Goal: Navigation & Orientation: Find specific page/section

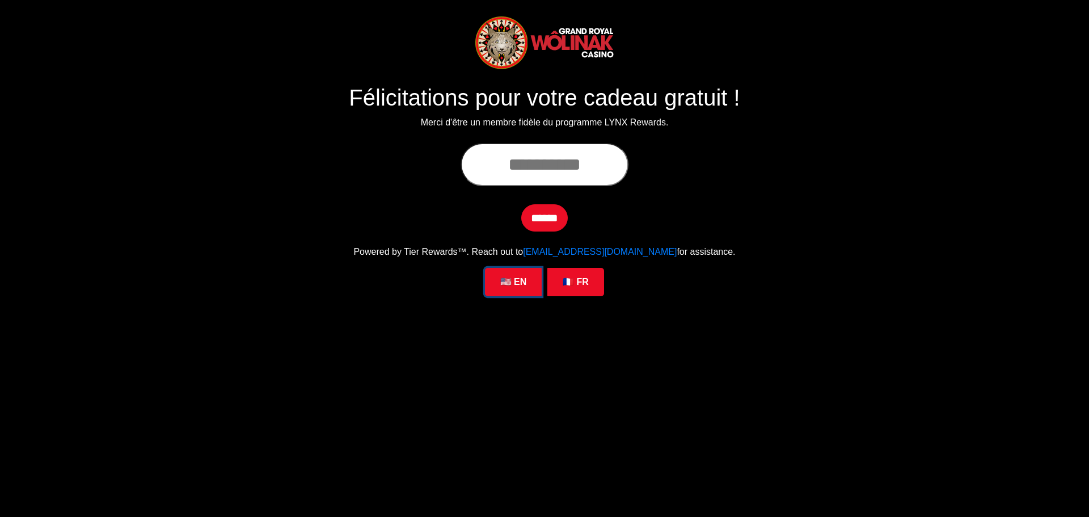
click at [520, 279] on link "🇺🇸 EN" at bounding box center [513, 282] width 57 height 28
click at [572, 284] on link "🇫🇷 FR" at bounding box center [575, 282] width 57 height 28
click at [525, 284] on link "🇺🇸 EN" at bounding box center [513, 282] width 57 height 28
click at [573, 282] on link "🇫🇷 FR" at bounding box center [575, 282] width 57 height 28
click at [534, 282] on link "🇺🇸 EN" at bounding box center [513, 282] width 57 height 28
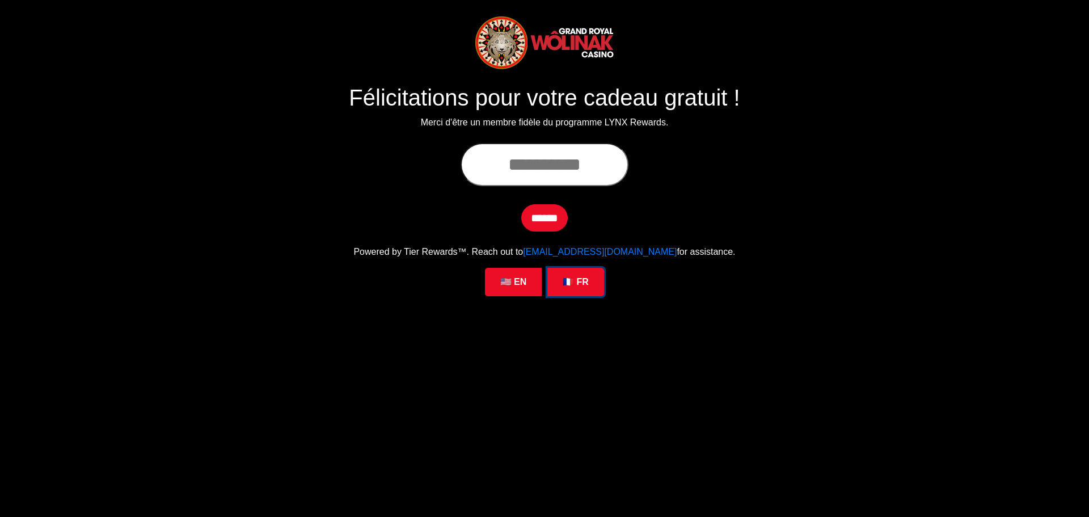
click at [580, 279] on link "🇫🇷 FR" at bounding box center [575, 282] width 57 height 28
